Goal: Task Accomplishment & Management: Use online tool/utility

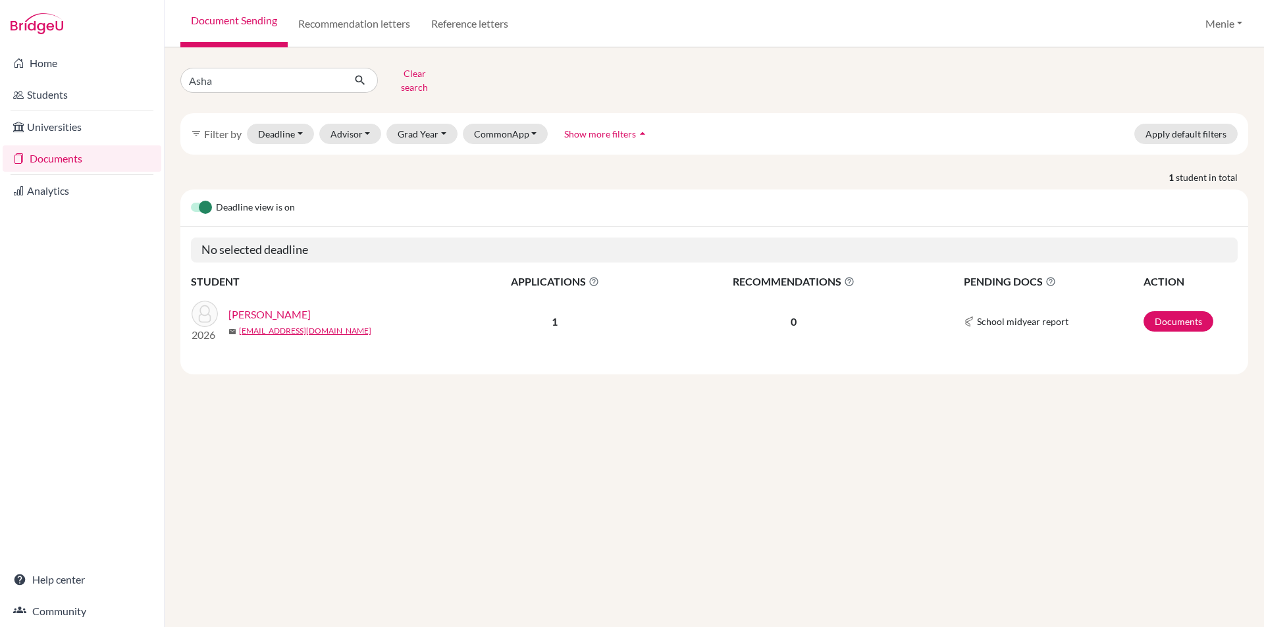
click at [0, 73] on div "Home Students Universities Documents Analytics Help center Community Document S…" at bounding box center [632, 313] width 1264 height 627
type input "[DATE]"
click at [369, 79] on button "submit" at bounding box center [360, 80] width 35 height 25
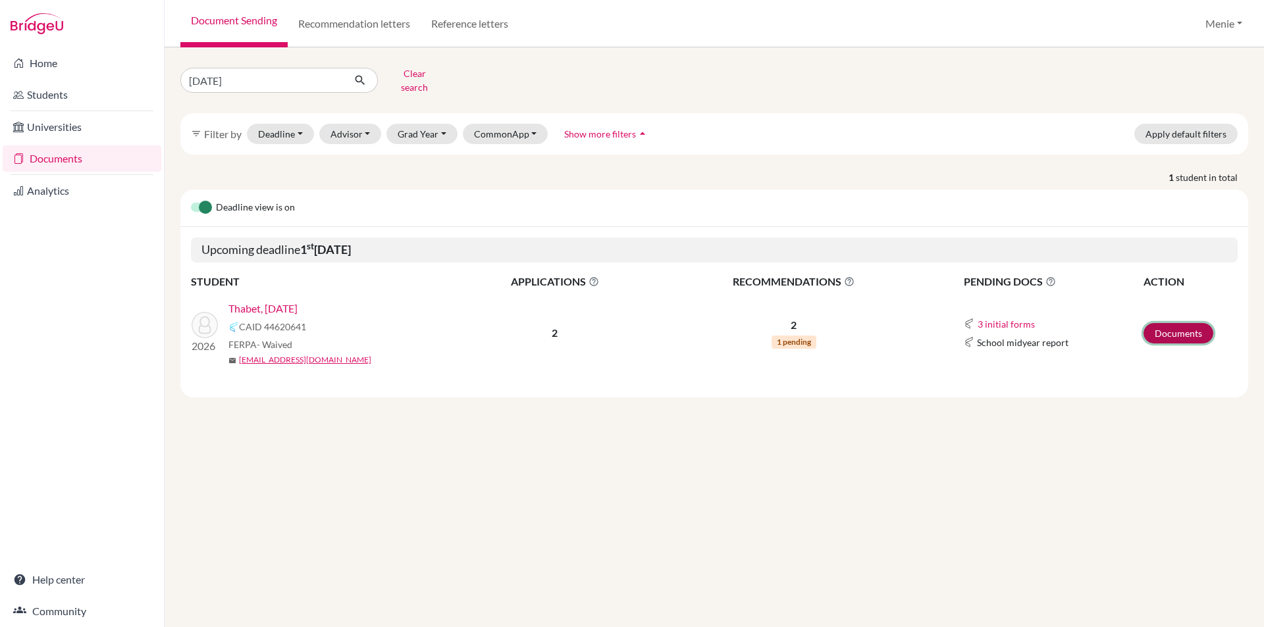
click at [1183, 324] on link "Documents" at bounding box center [1178, 333] width 70 height 20
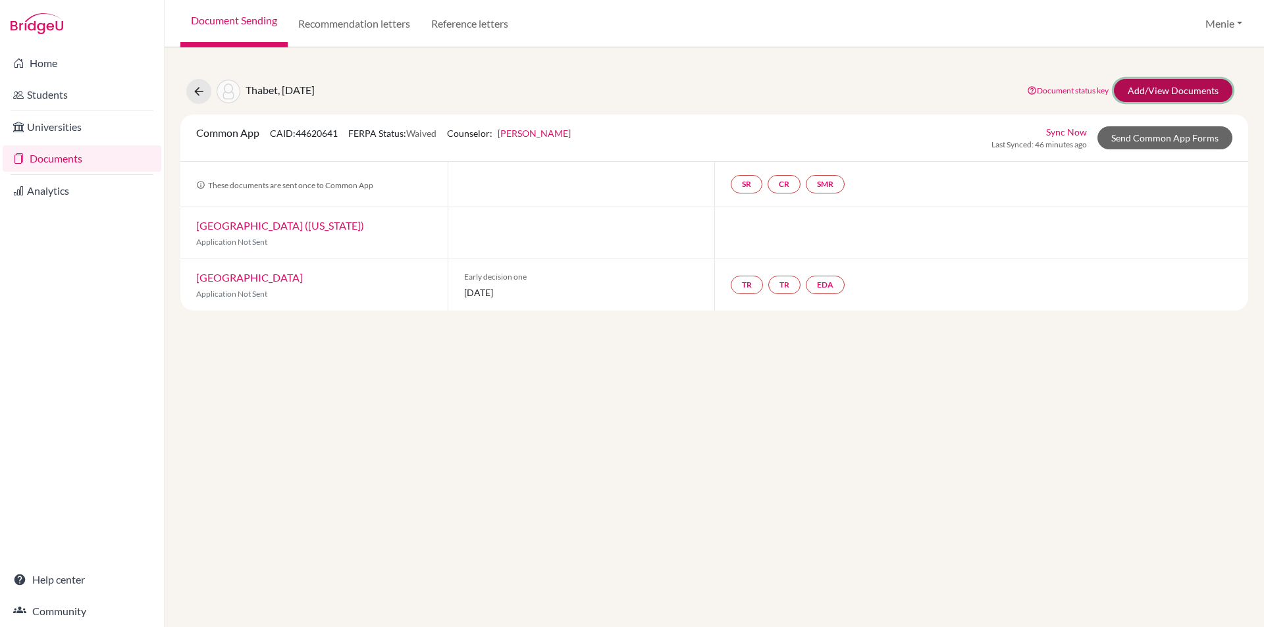
click at [1144, 84] on link "Add/View Documents" at bounding box center [1173, 90] width 118 height 23
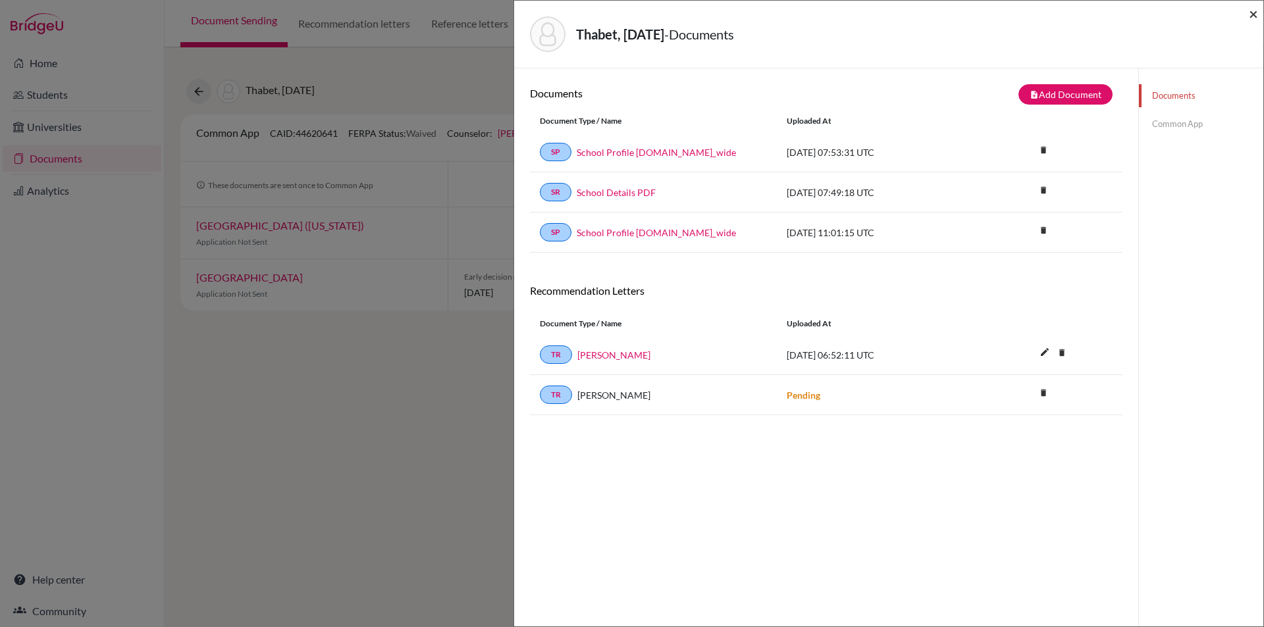
click at [1253, 15] on span "×" at bounding box center [1253, 13] width 9 height 19
